Goal: Task Accomplishment & Management: Manage account settings

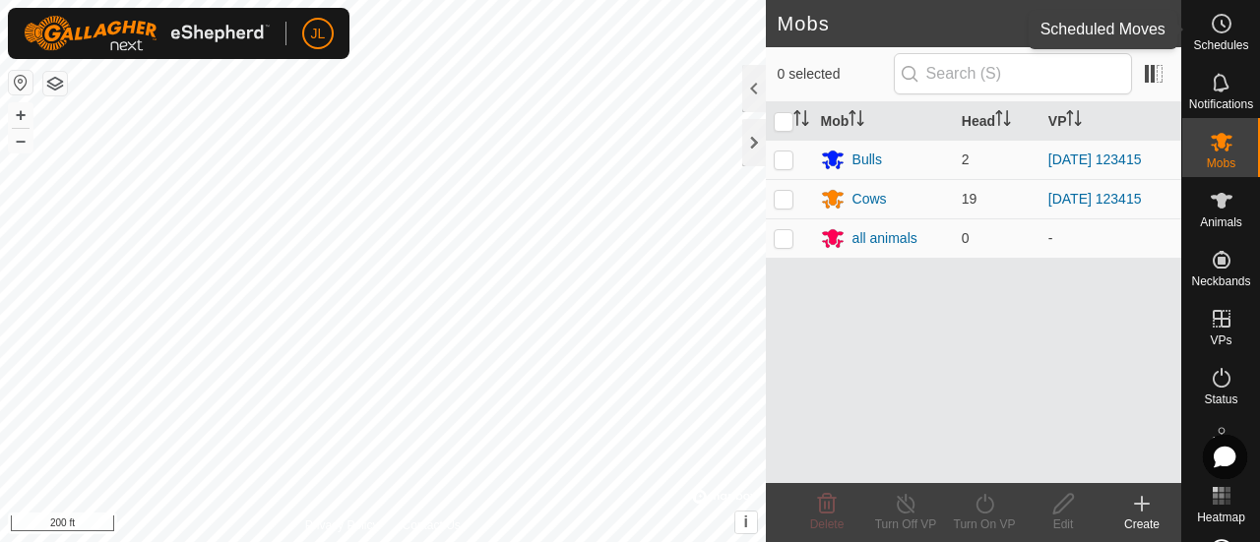
click at [1220, 35] on es-schedule-vp-svg-icon at bounding box center [1221, 24] width 35 height 32
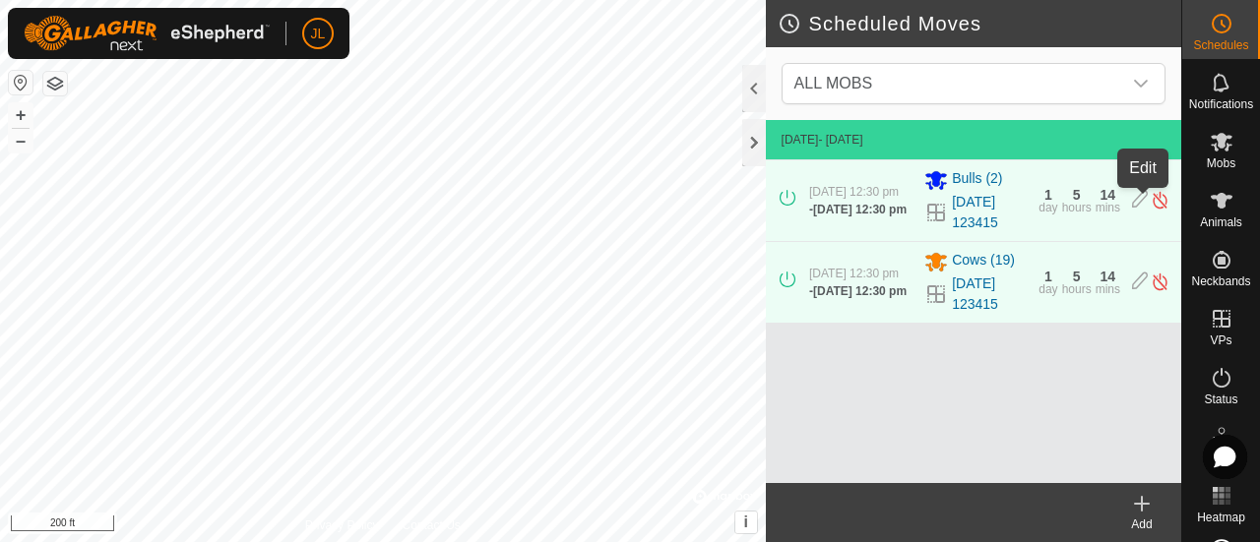
click at [1145, 206] on icon at bounding box center [1140, 200] width 16 height 21
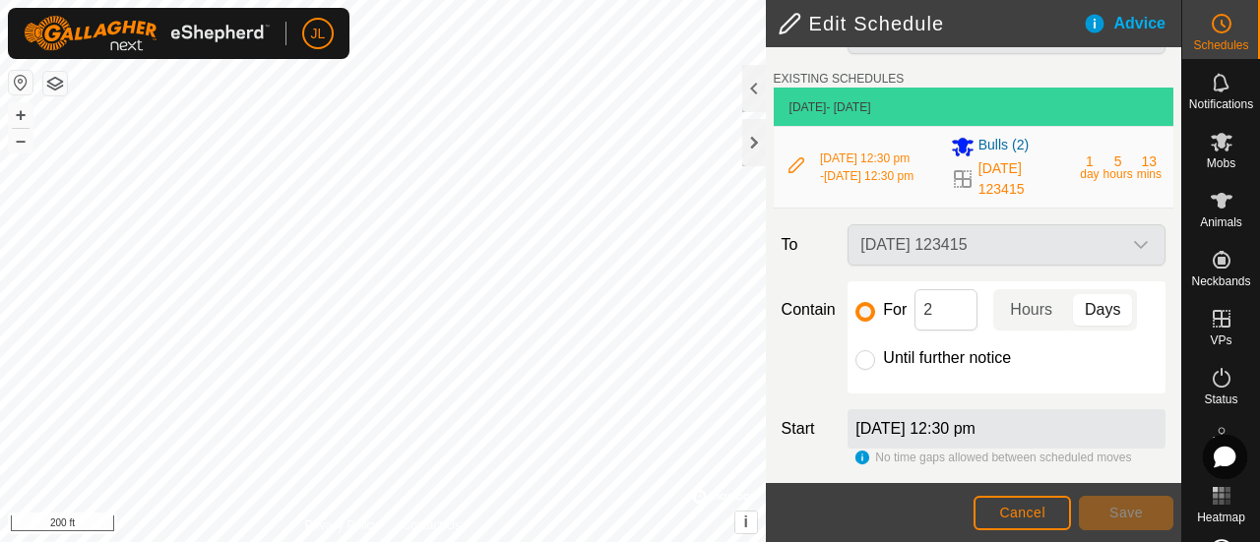
scroll to position [58, 0]
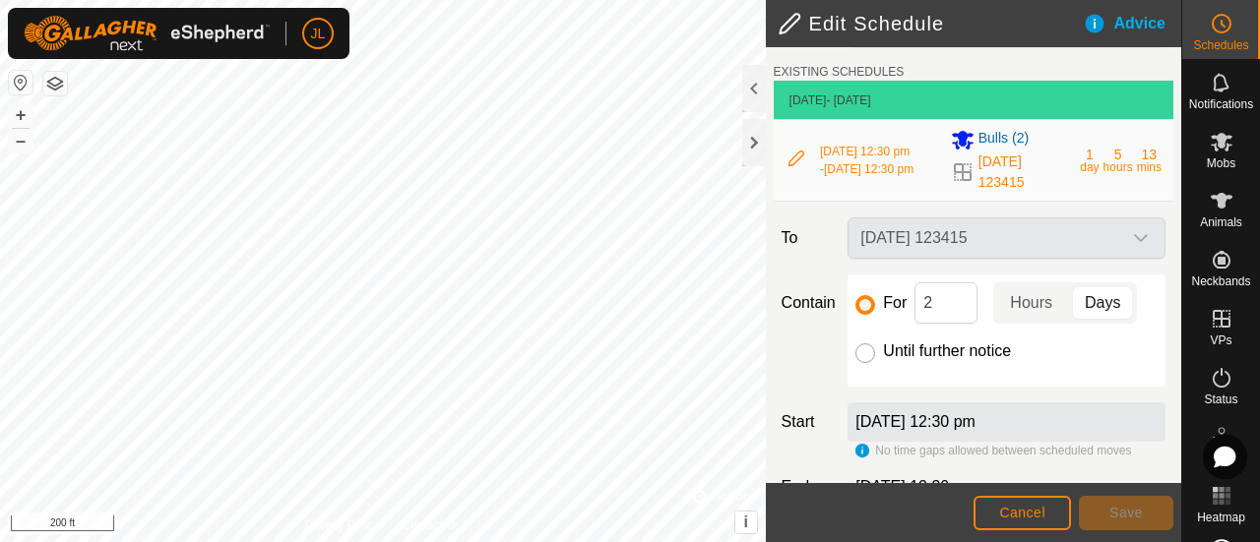
click at [857, 359] on input "Until further notice" at bounding box center [866, 354] width 20 height 20
radio input "true"
click at [1132, 519] on span "Save" at bounding box center [1126, 513] width 33 height 16
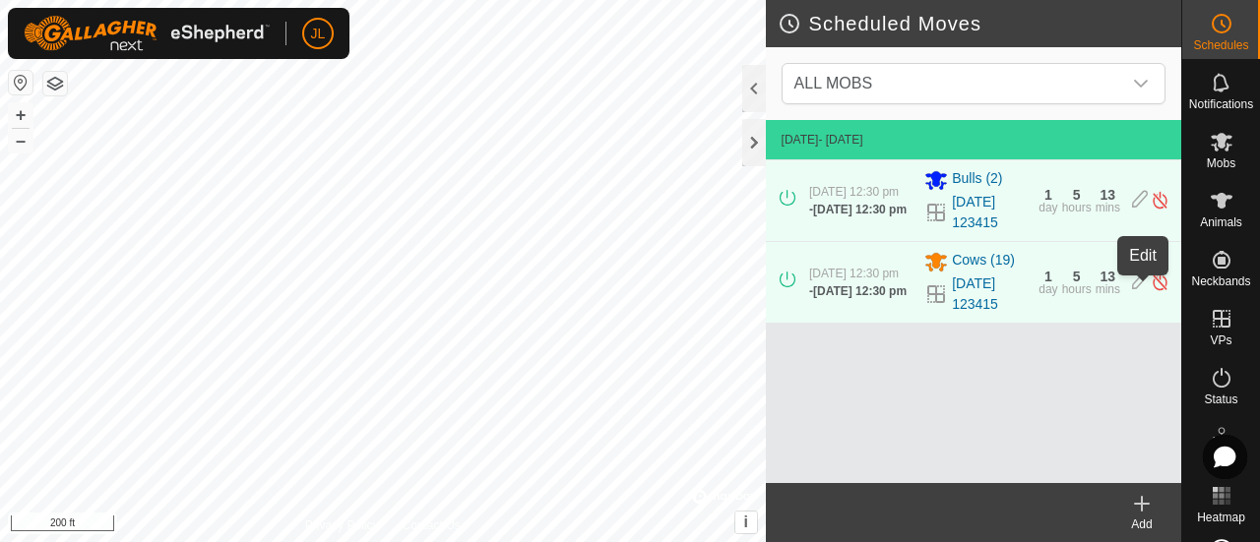
click at [1138, 290] on icon at bounding box center [1140, 282] width 16 height 21
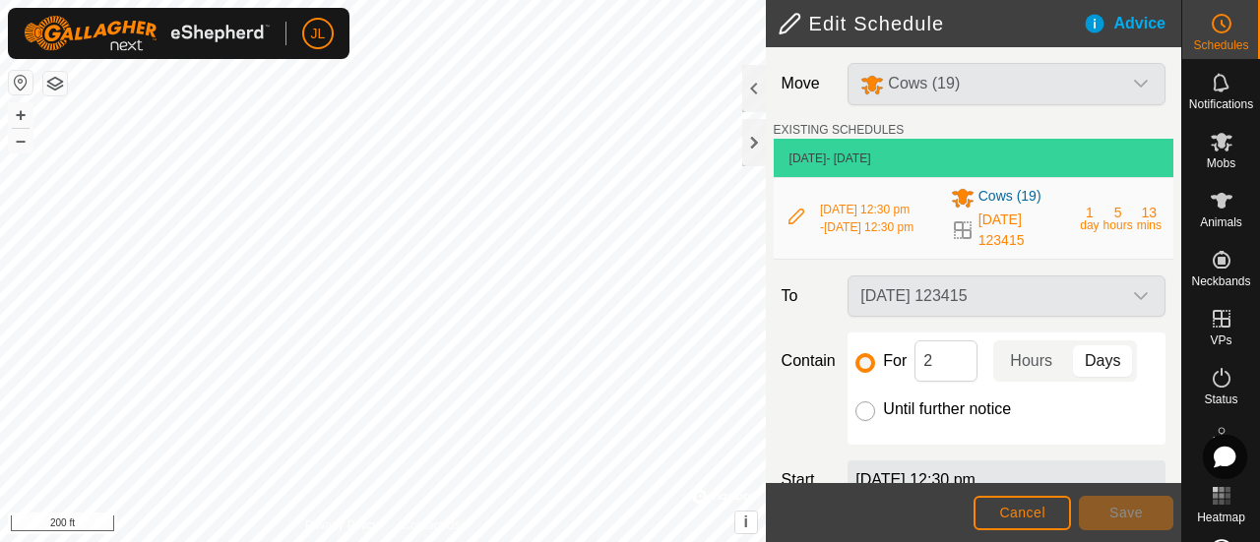
click at [863, 416] on input "Until further notice" at bounding box center [866, 412] width 20 height 20
radio input "true"
click at [1128, 521] on span "Save" at bounding box center [1126, 513] width 33 height 16
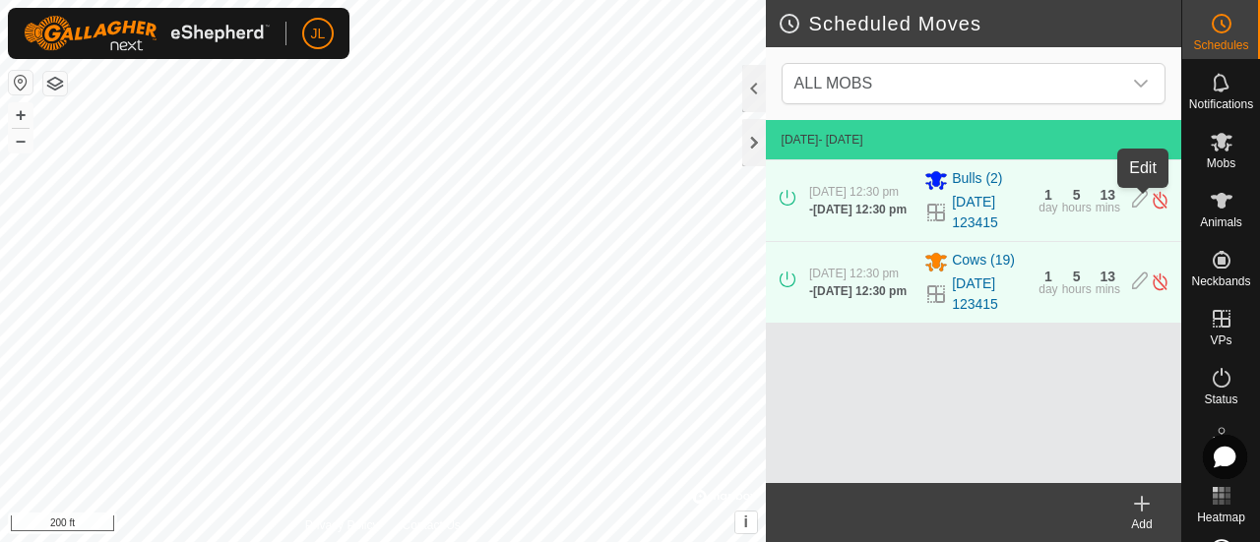
click at [1142, 209] on icon at bounding box center [1140, 200] width 16 height 21
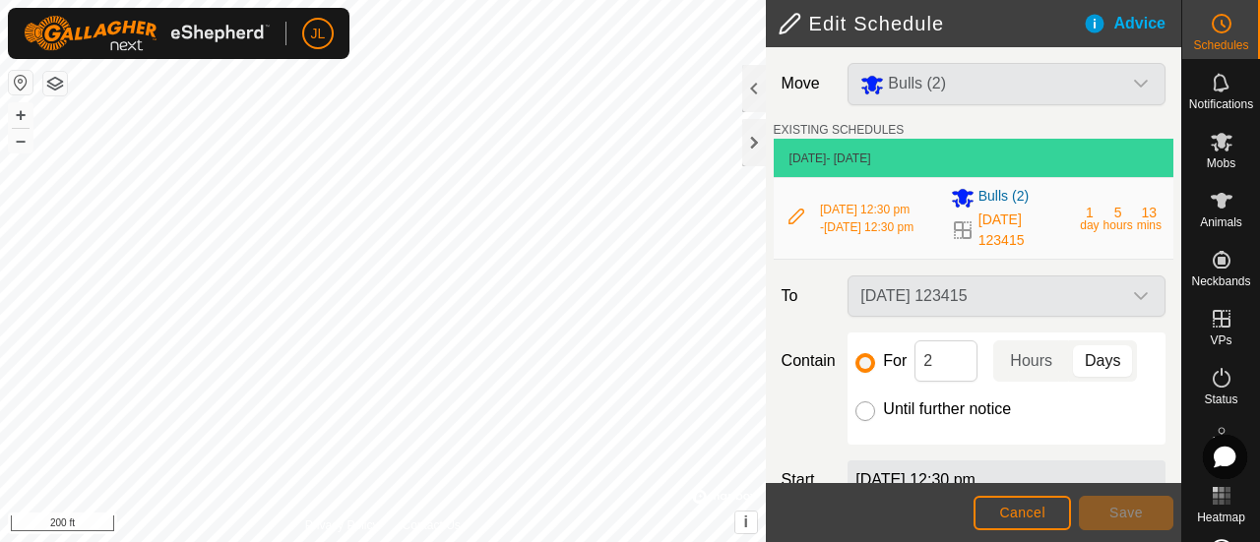
click at [864, 421] on input "Until further notice" at bounding box center [866, 412] width 20 height 20
radio input "true"
click at [1148, 509] on button "Save" at bounding box center [1126, 513] width 95 height 34
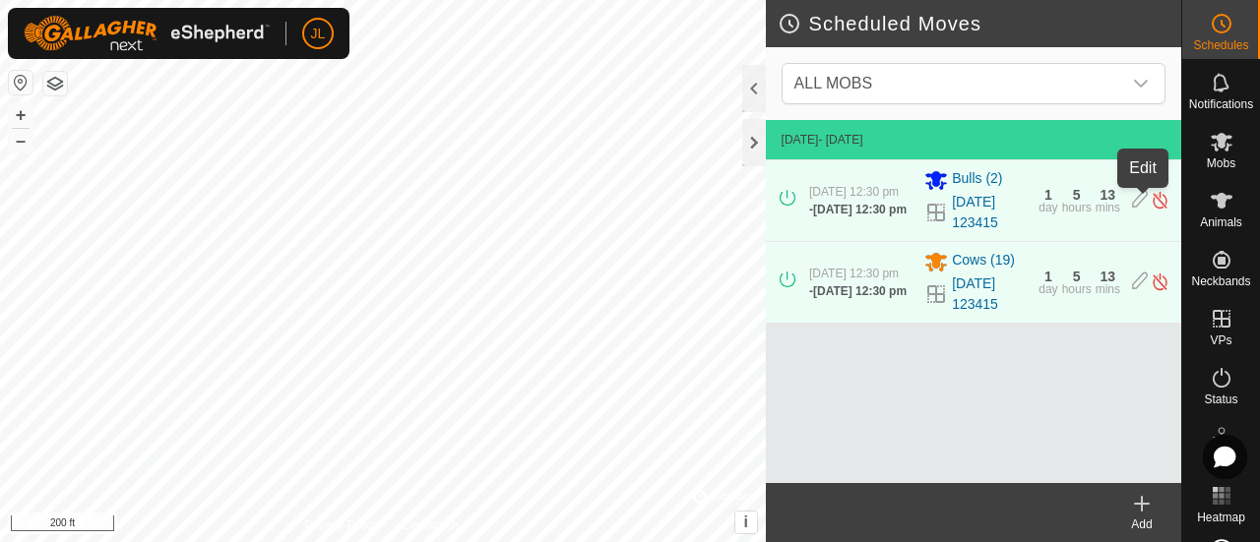
click at [1138, 193] on icon at bounding box center [1140, 200] width 16 height 21
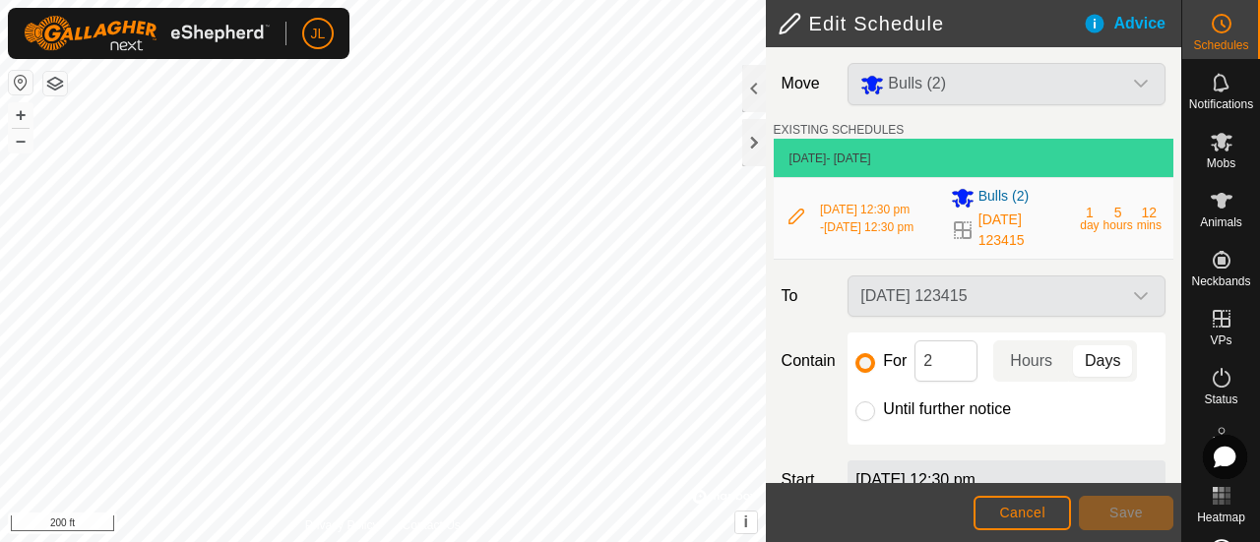
click at [796, 224] on icon at bounding box center [797, 217] width 16 height 16
click at [867, 409] on input "Until further notice" at bounding box center [866, 412] width 20 height 20
radio input "true"
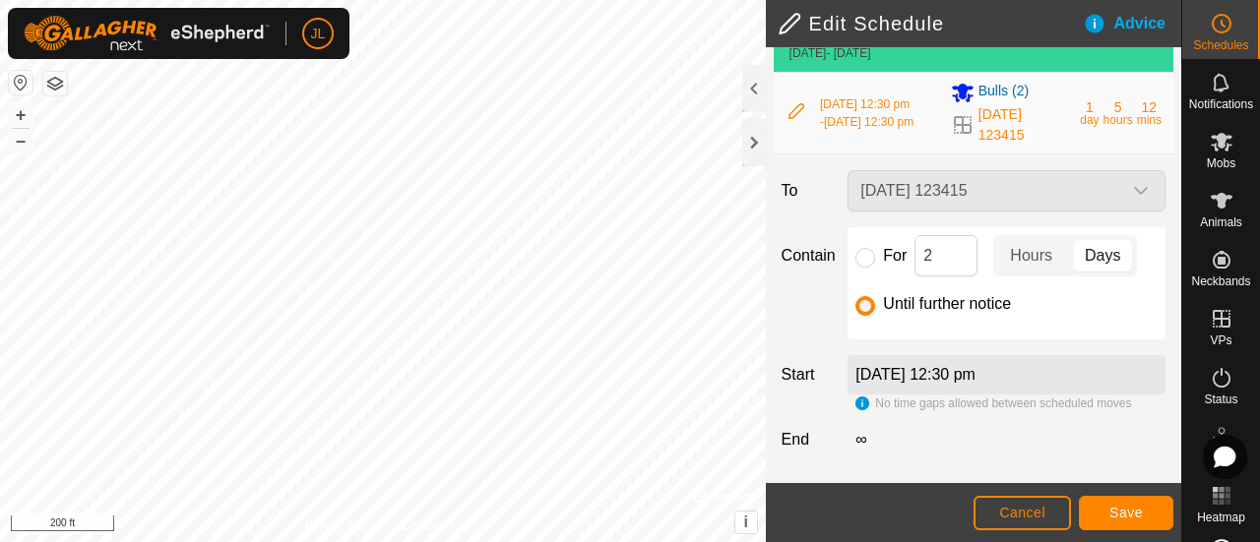
scroll to position [108, 0]
click at [1113, 503] on button "Save" at bounding box center [1126, 513] width 95 height 34
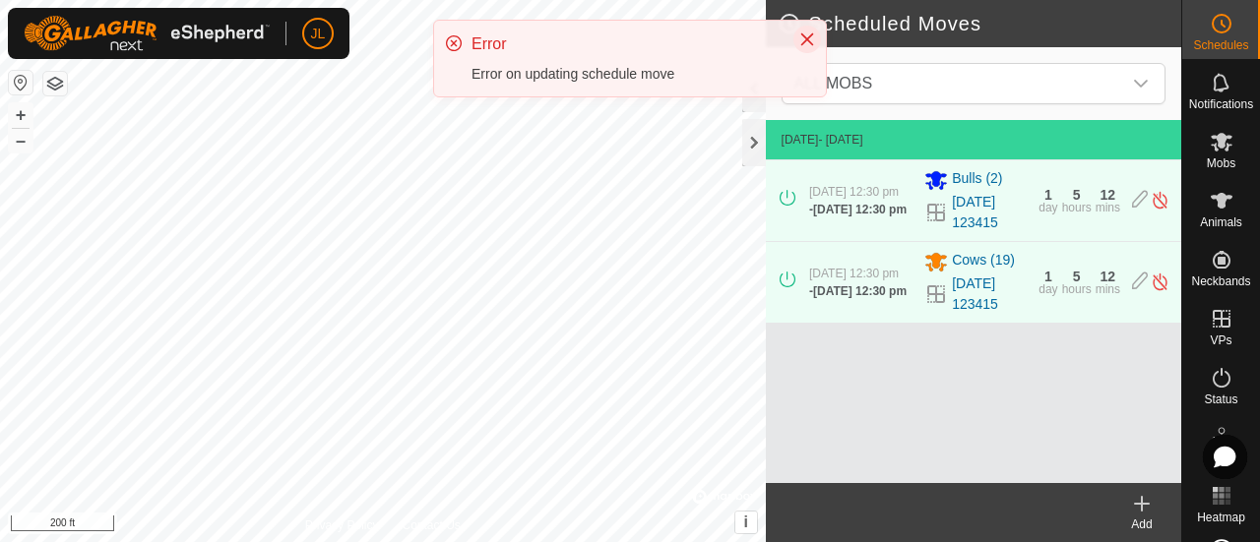
click at [807, 32] on icon "Close" at bounding box center [807, 40] width 16 height 16
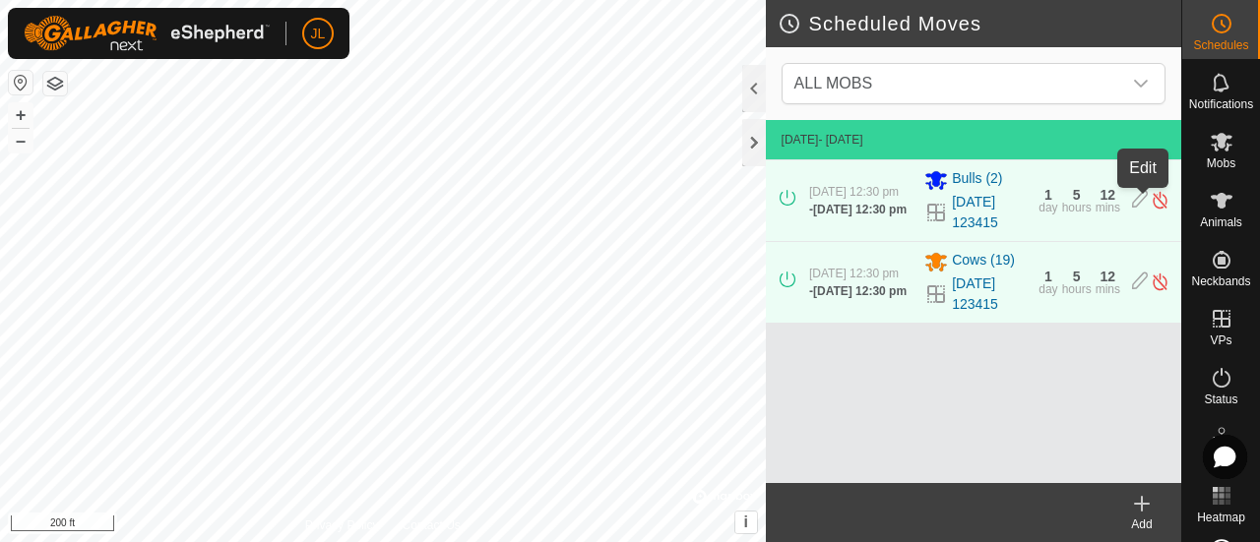
click at [1141, 204] on icon at bounding box center [1140, 200] width 16 height 21
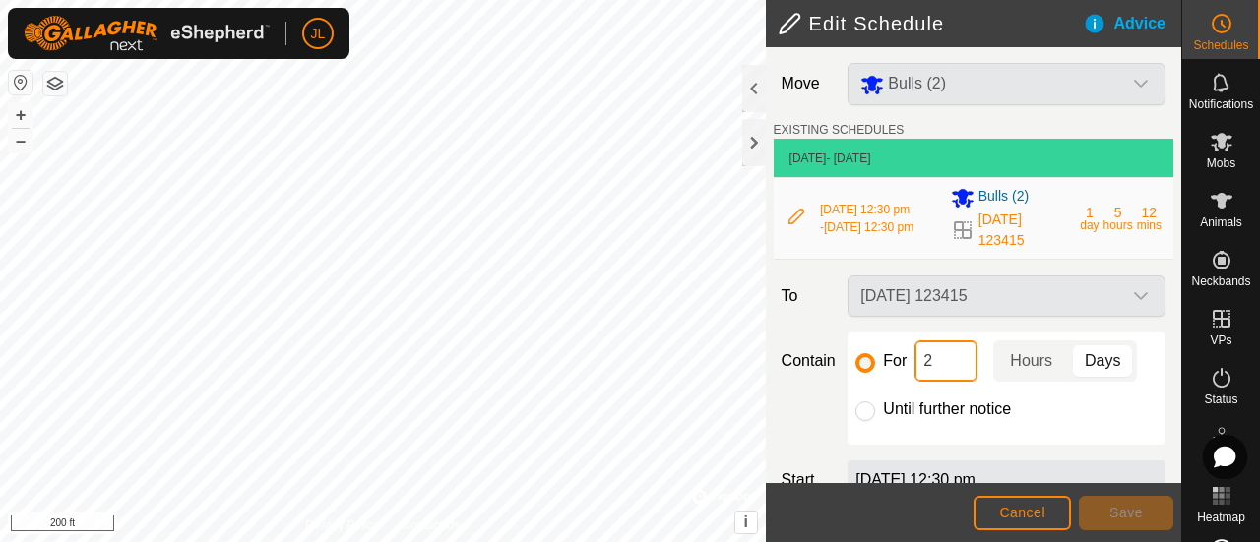
click at [965, 369] on input "2" at bounding box center [946, 361] width 63 height 41
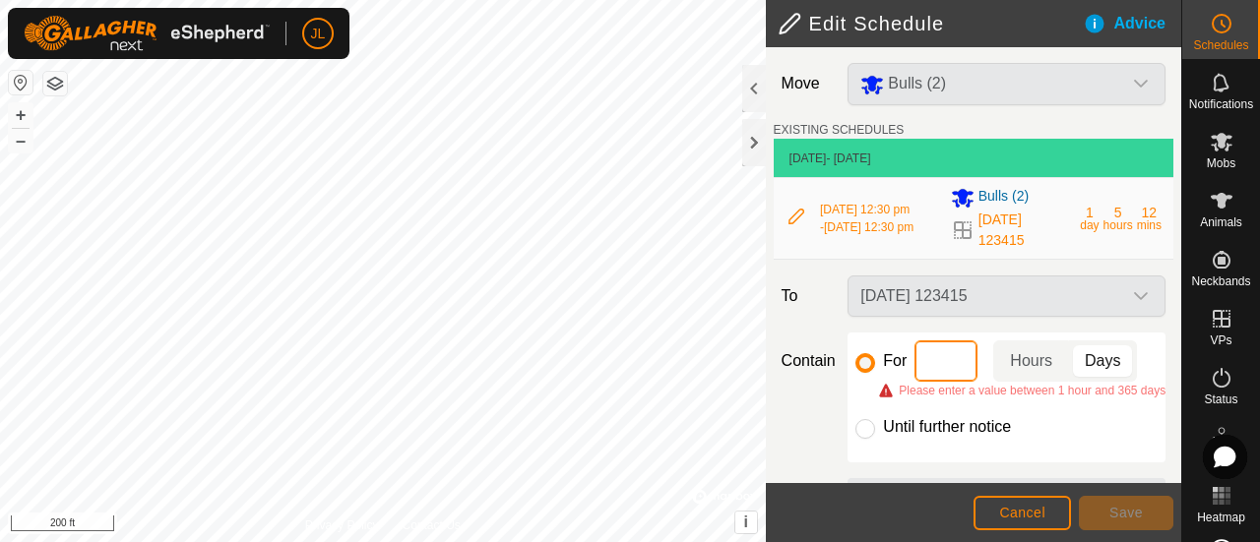
type input "3"
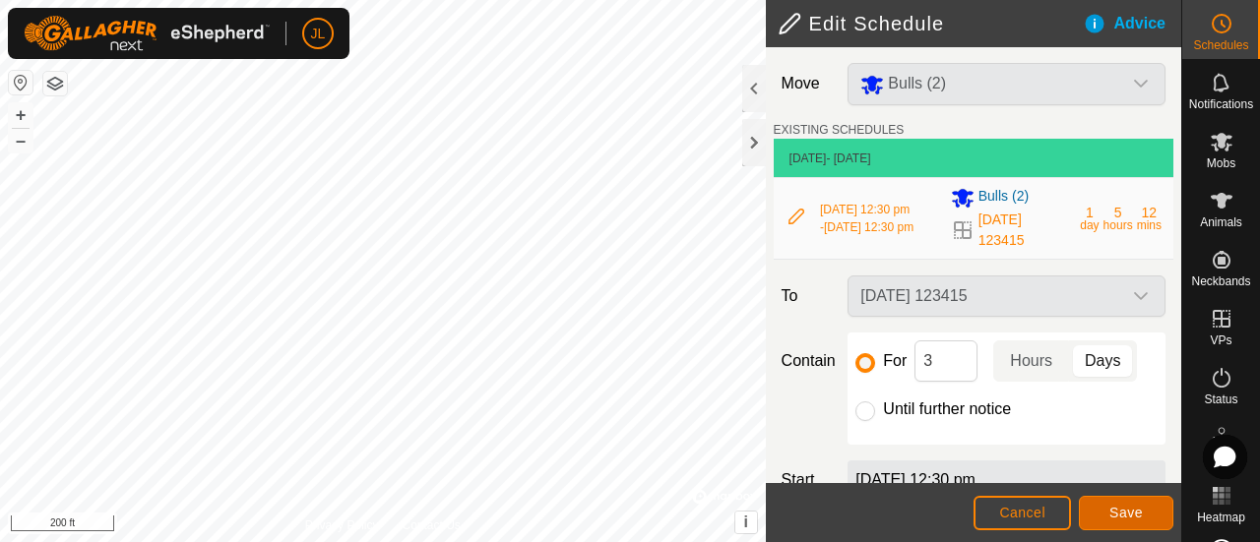
click at [1118, 512] on span "Save" at bounding box center [1126, 513] width 33 height 16
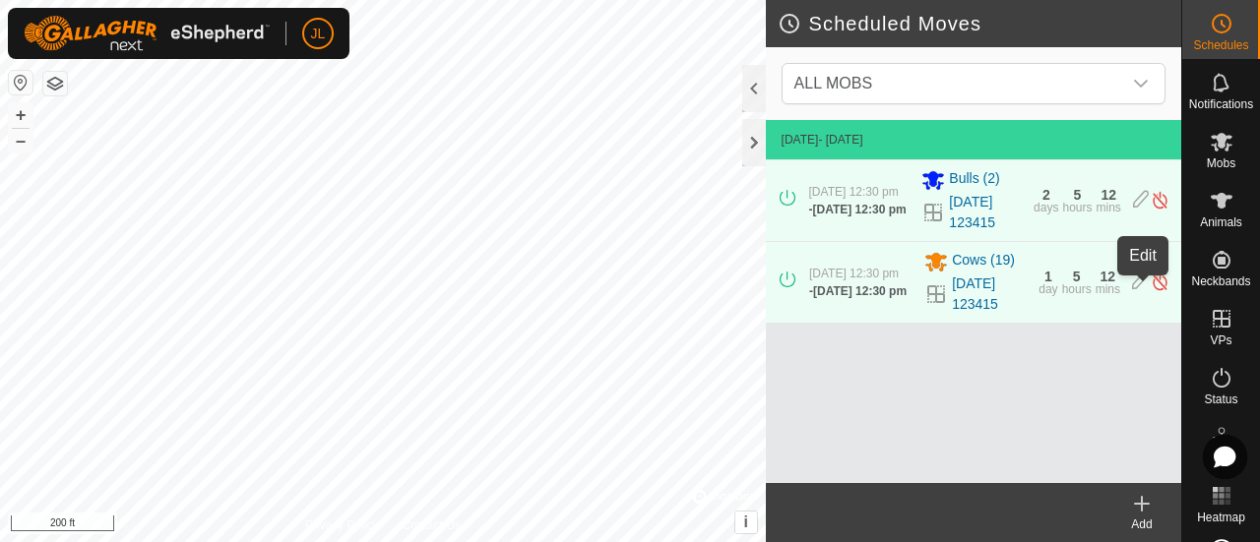
click at [1138, 291] on icon at bounding box center [1140, 282] width 16 height 21
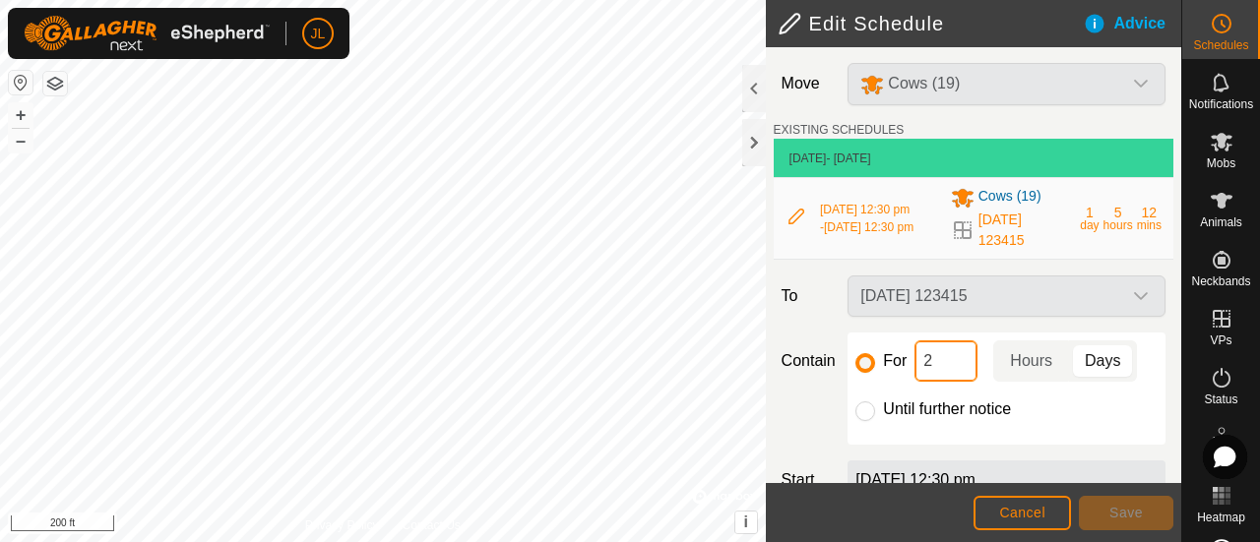
click at [933, 373] on input "2" at bounding box center [946, 361] width 63 height 41
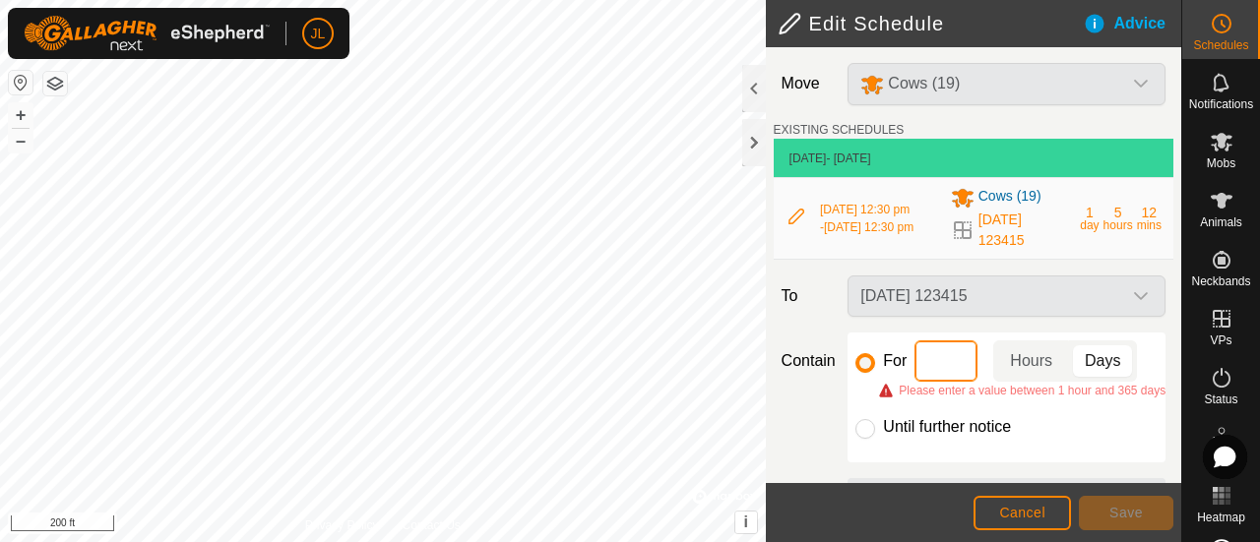
type input "3"
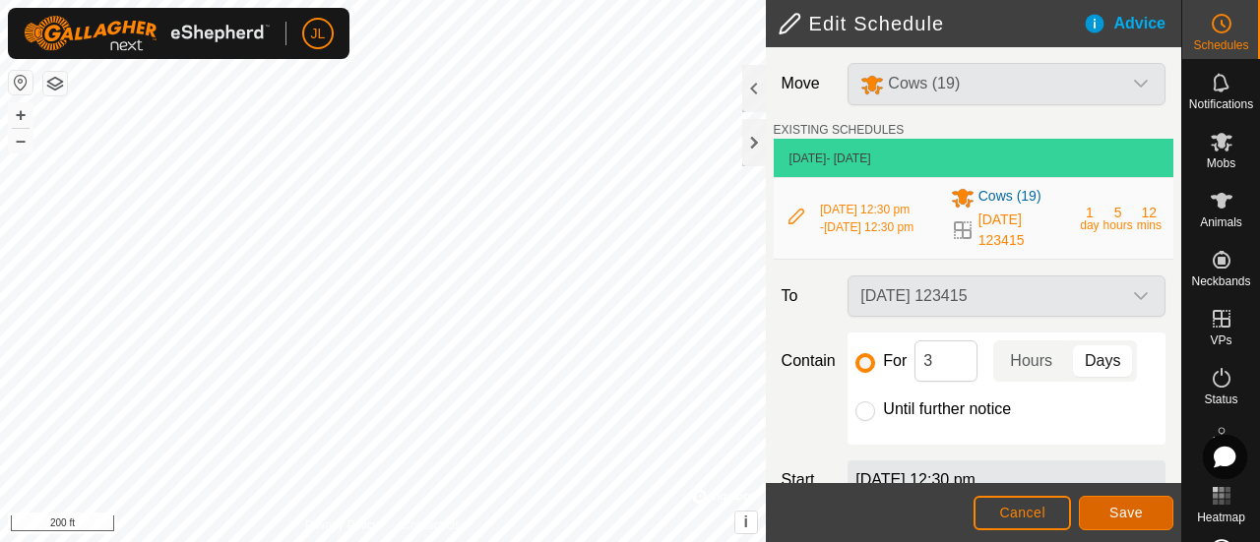
click at [1116, 508] on span "Save" at bounding box center [1126, 513] width 33 height 16
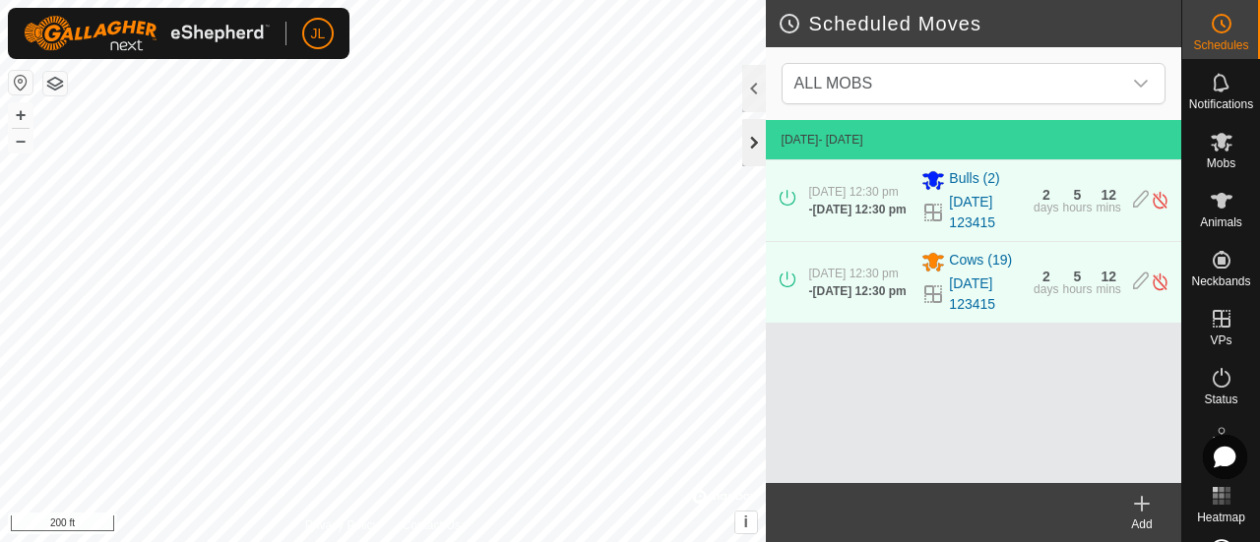
click at [756, 143] on div at bounding box center [754, 142] width 24 height 47
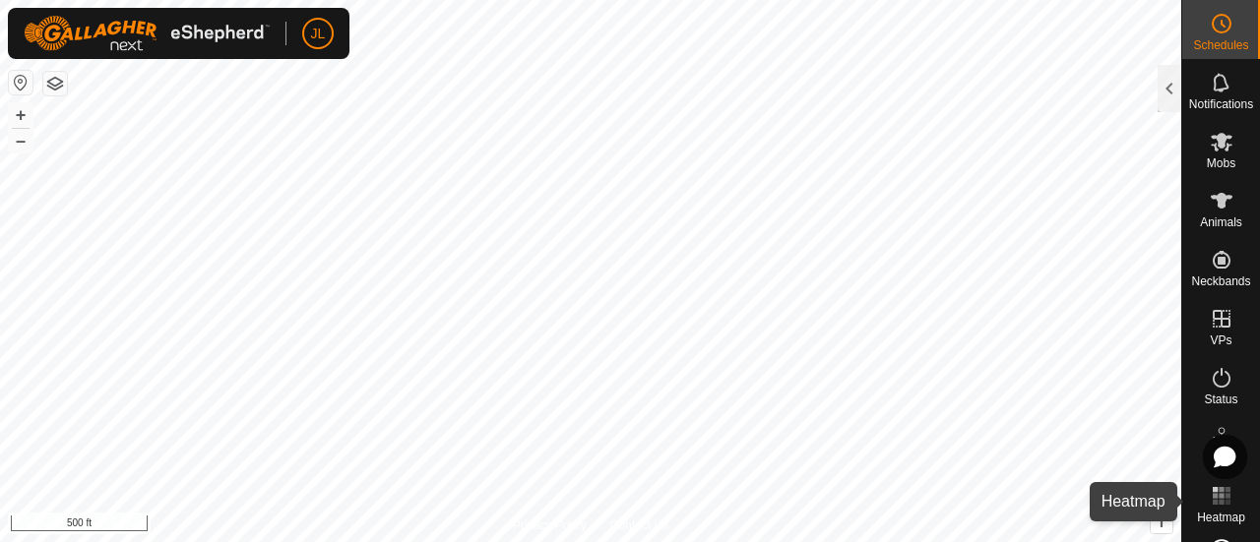
click at [1224, 505] on icon at bounding box center [1222, 496] width 24 height 24
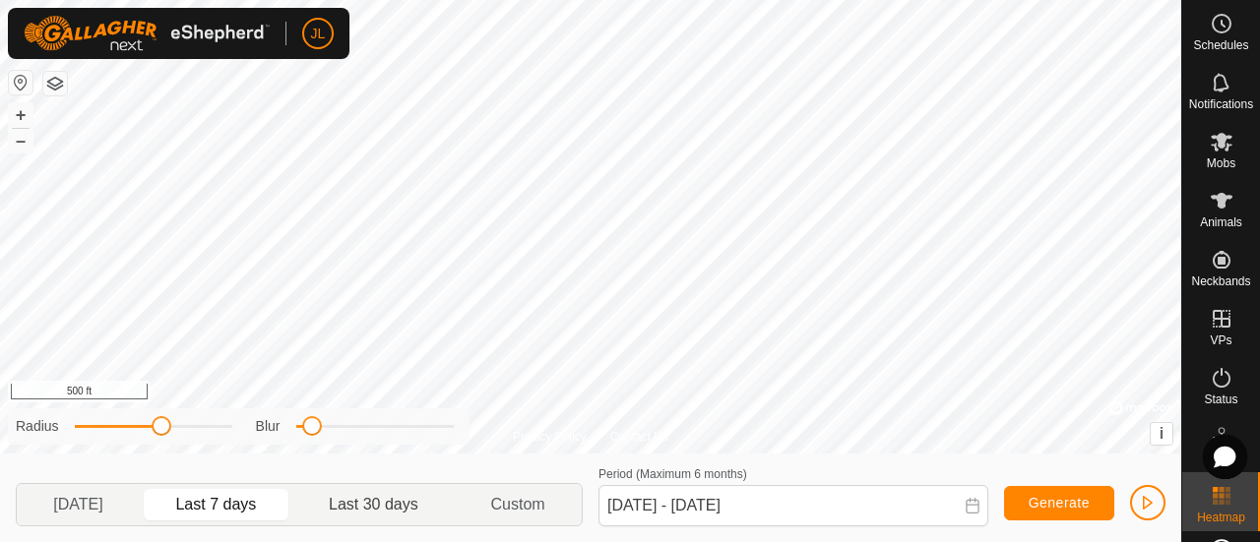
click at [406, 512] on p-togglebutton "Last 30 days" at bounding box center [373, 504] width 161 height 41
click at [1024, 501] on button "Generate" at bounding box center [1059, 503] width 110 height 34
click at [536, 505] on p-togglebutton "Custom" at bounding box center [518, 504] width 127 height 41
click at [976, 505] on icon at bounding box center [972, 506] width 13 height 16
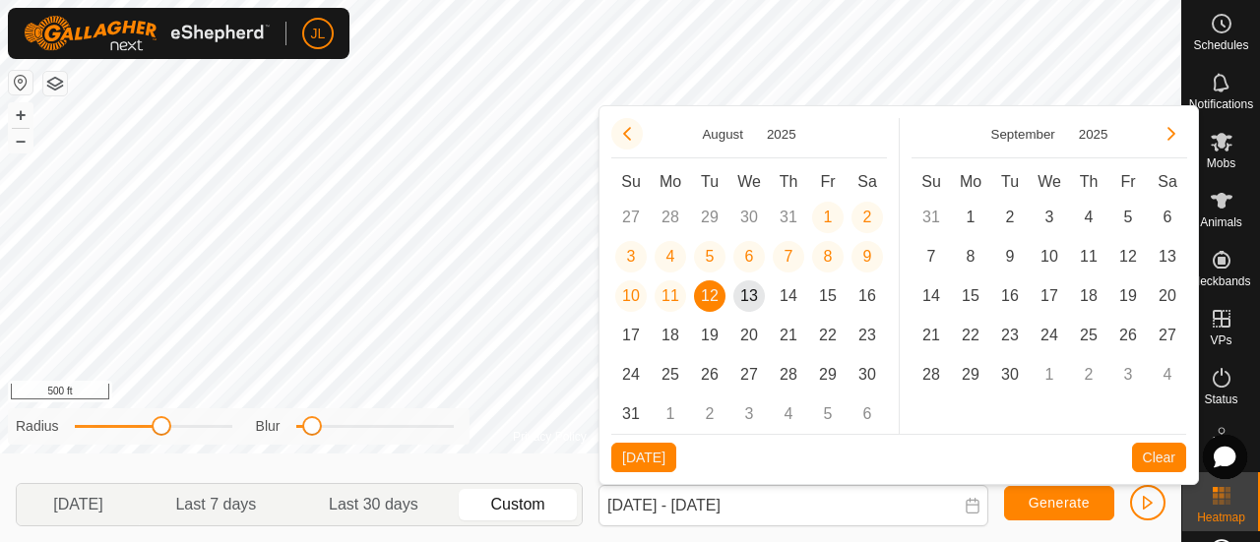
click at [629, 131] on button "Previous Month" at bounding box center [627, 134] width 32 height 32
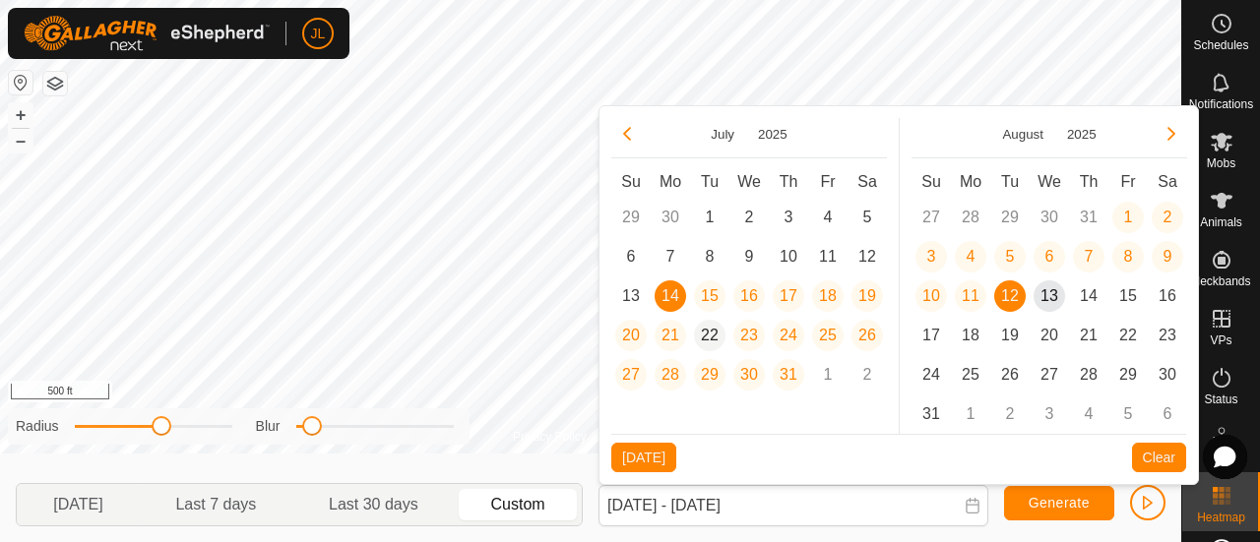
click at [713, 340] on span "22" at bounding box center [710, 336] width 32 height 32
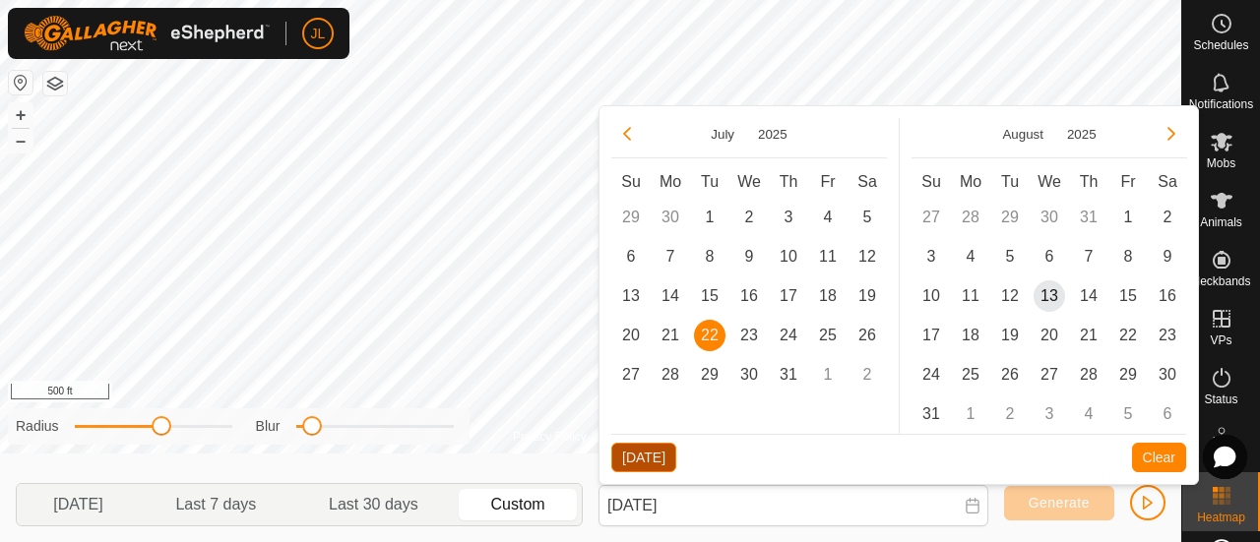
click at [657, 452] on button "[DATE]" at bounding box center [643, 458] width 65 height 30
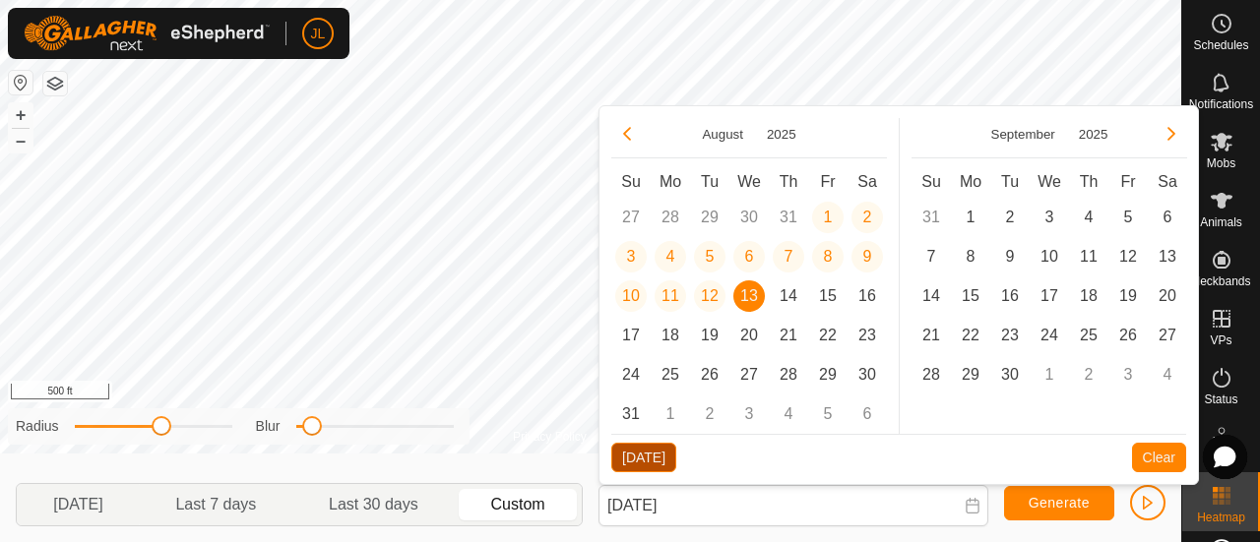
type input "[DATE] - [DATE]"
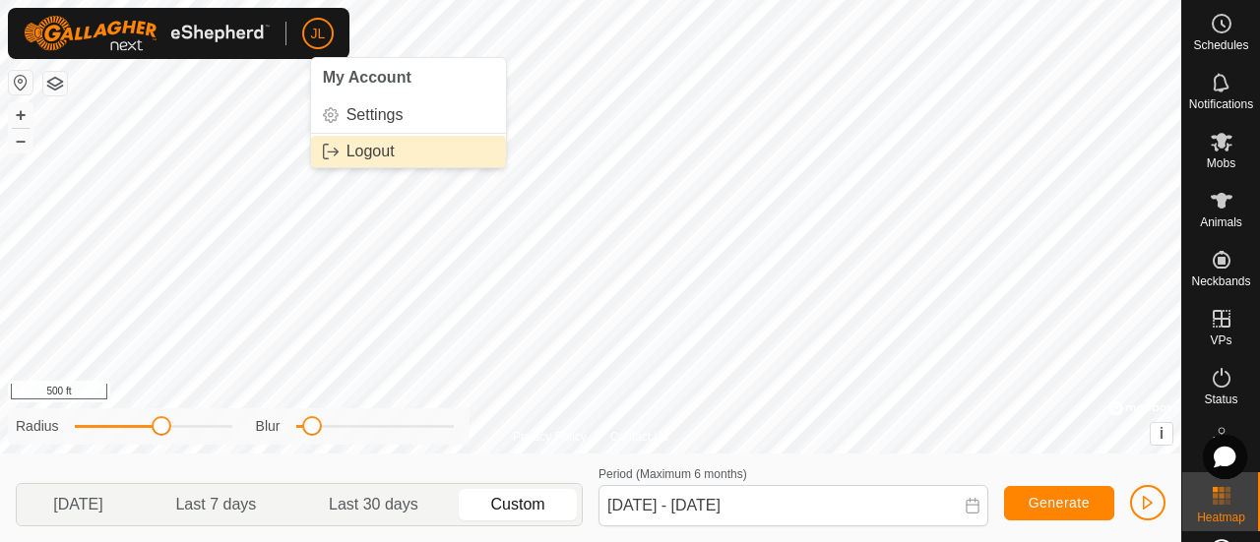
click at [373, 144] on link "Logout" at bounding box center [408, 152] width 195 height 32
